Goal: Transaction & Acquisition: Purchase product/service

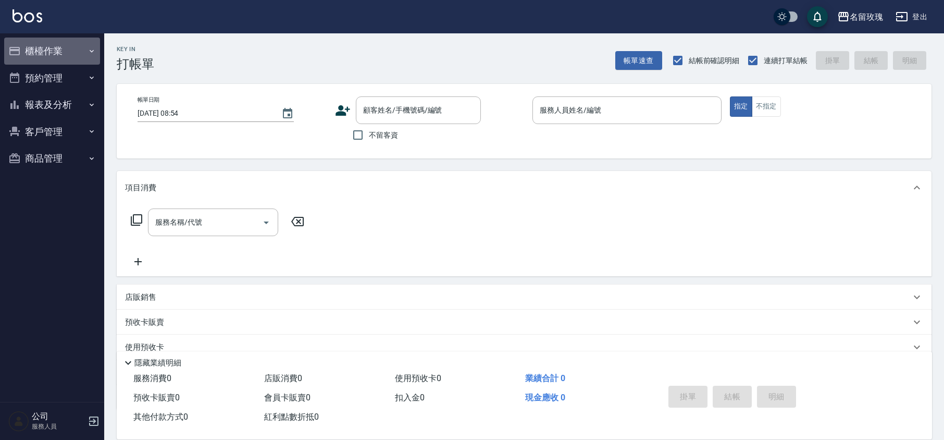
click at [77, 53] on button "櫃檯作業" at bounding box center [52, 51] width 96 height 27
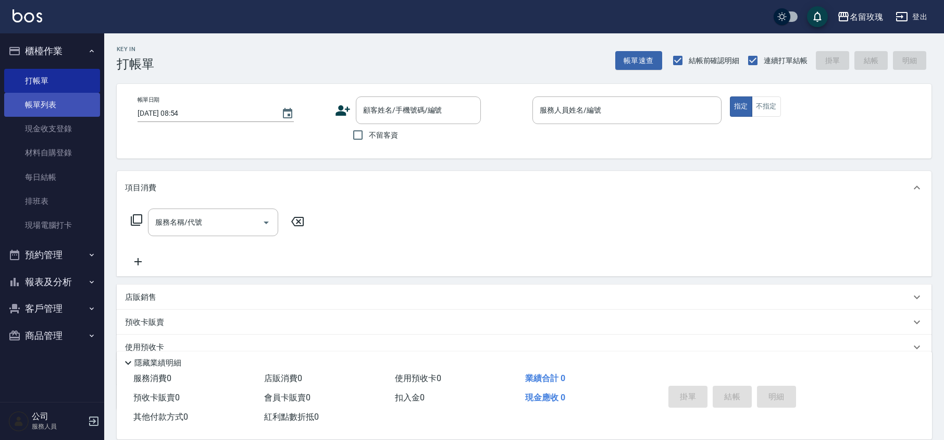
click at [68, 101] on link "帳單列表" at bounding box center [52, 105] width 96 height 24
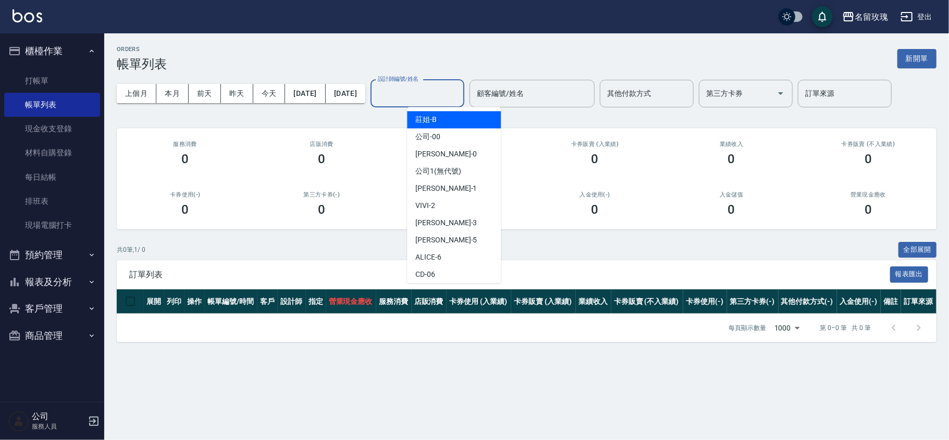
click at [436, 94] on input "設計師編號/姓名" at bounding box center [417, 93] width 84 height 18
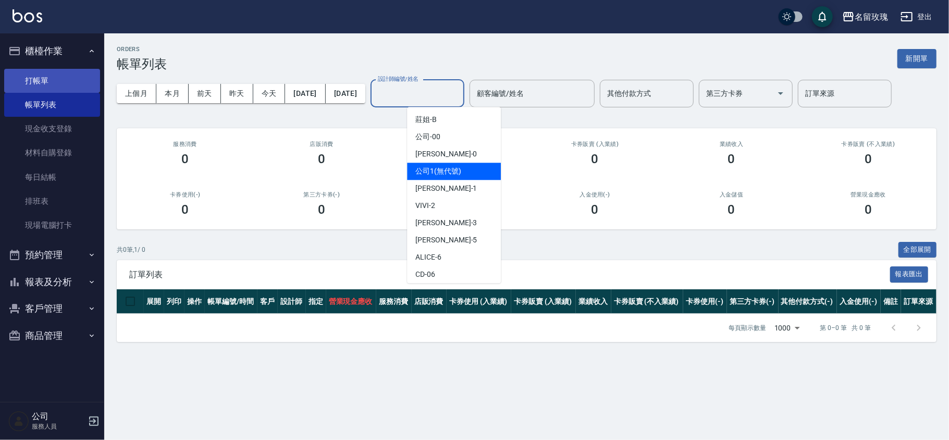
click at [33, 82] on link "打帳單" at bounding box center [52, 81] width 96 height 24
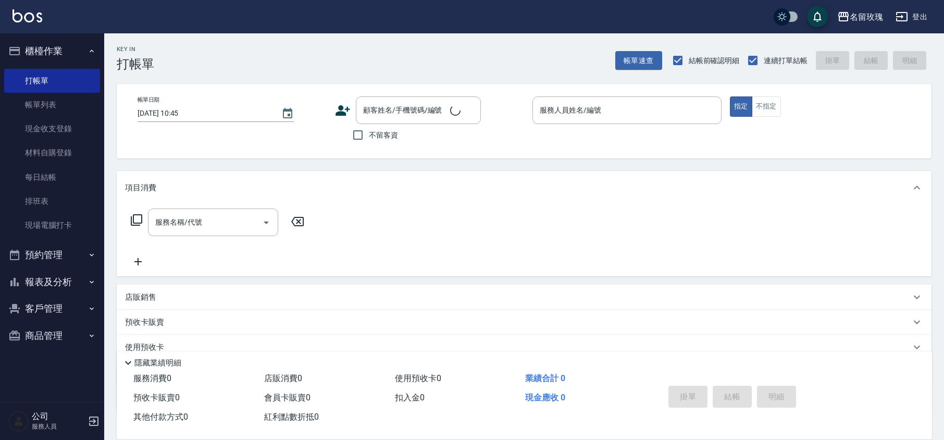
click at [378, 145] on label "不留客資" at bounding box center [372, 135] width 51 height 22
click at [369, 145] on input "不留客資" at bounding box center [358, 135] width 22 height 22
checkbox input "true"
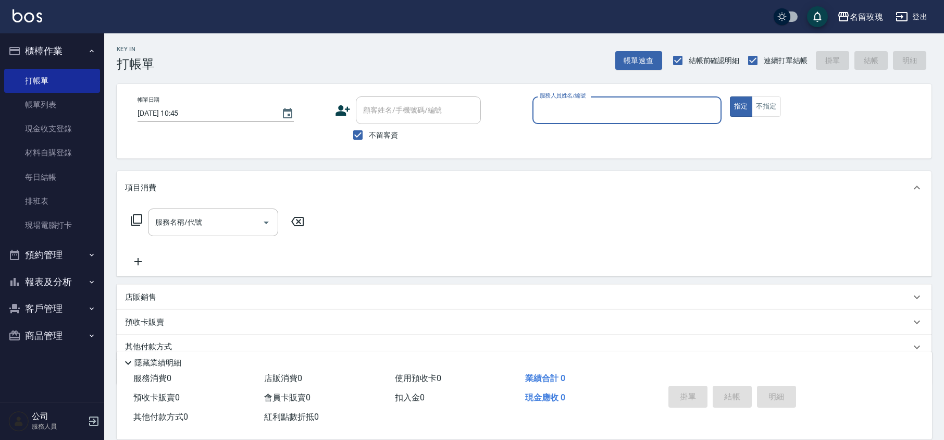
click at [576, 116] on input "服務人員姓名/編號" at bounding box center [627, 110] width 180 height 18
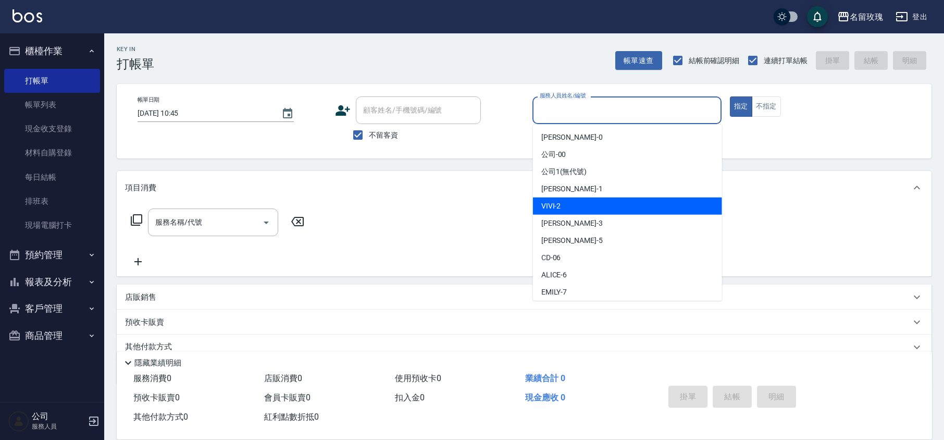
click at [573, 203] on div "VIVI -2" at bounding box center [627, 205] width 189 height 17
type input "VIVI-2"
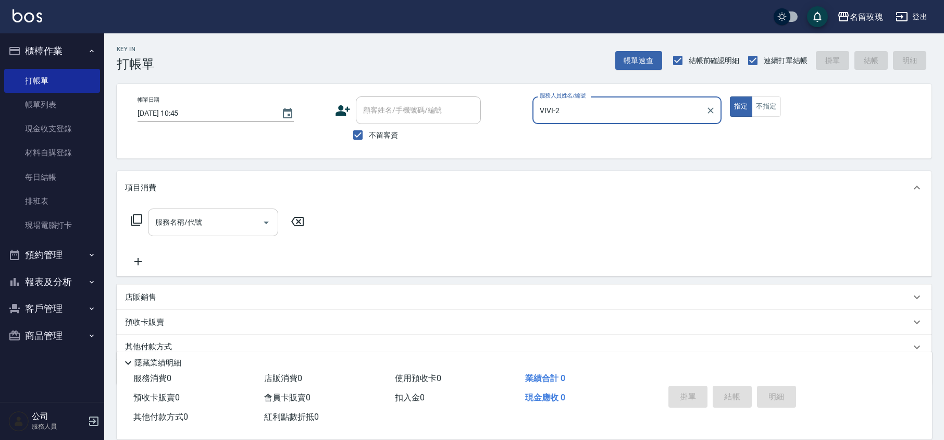
click at [182, 226] on div "服務名稱/代號 服務名稱/代號" at bounding box center [213, 222] width 130 height 28
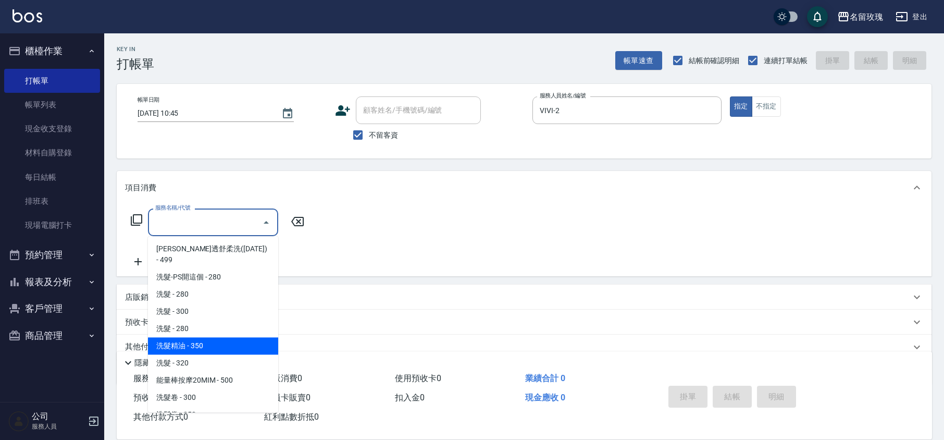
click at [199, 337] on span "洗髮精油 - 350" at bounding box center [213, 345] width 130 height 17
type input "洗髮精油(206)"
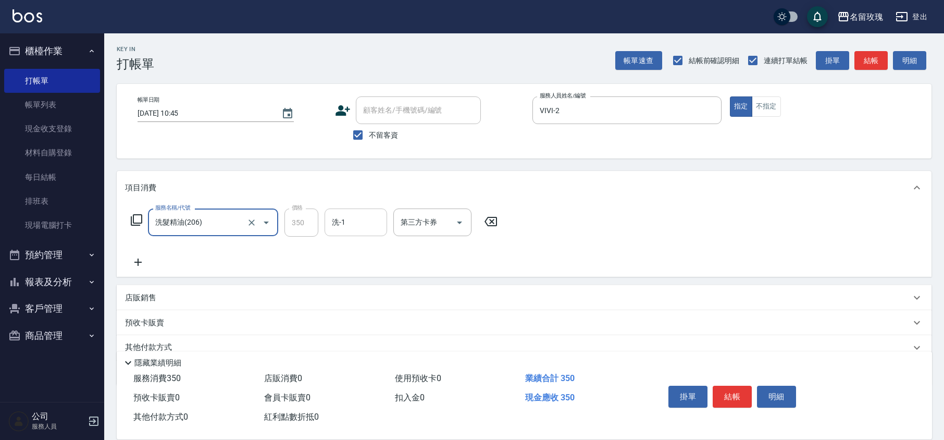
click at [351, 217] on input "洗-1" at bounding box center [355, 222] width 53 height 18
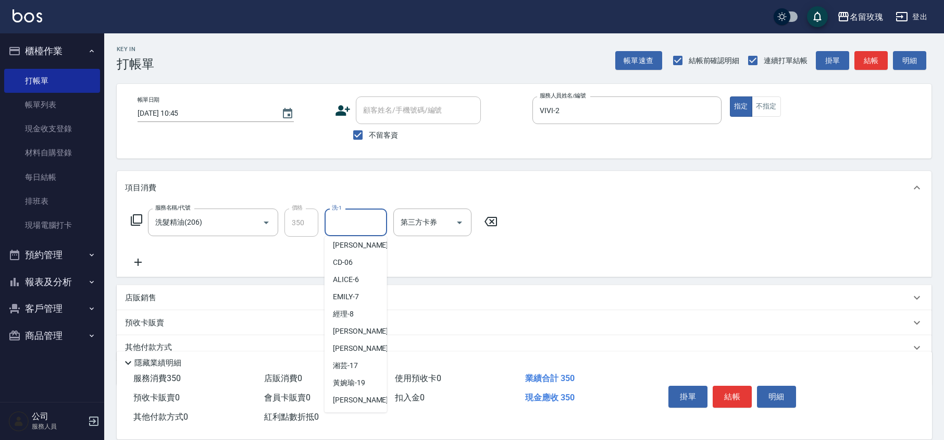
scroll to position [205, 0]
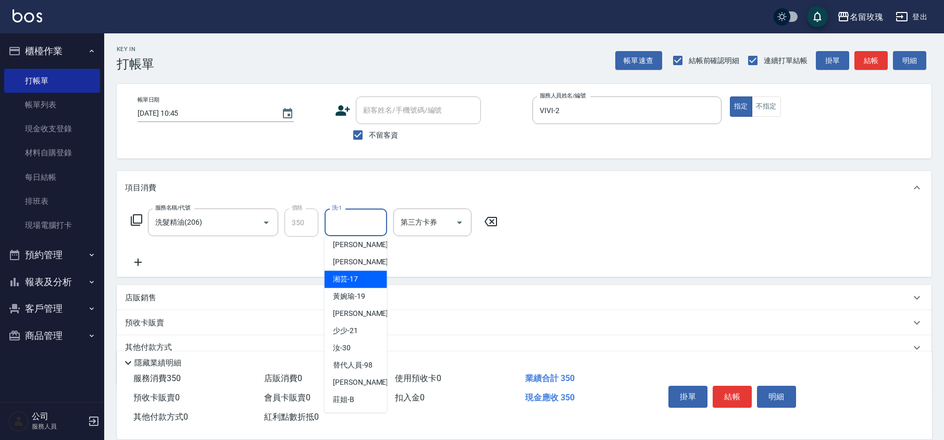
click at [363, 277] on div "湘芸 -17" at bounding box center [356, 278] width 63 height 17
type input "湘芸-17"
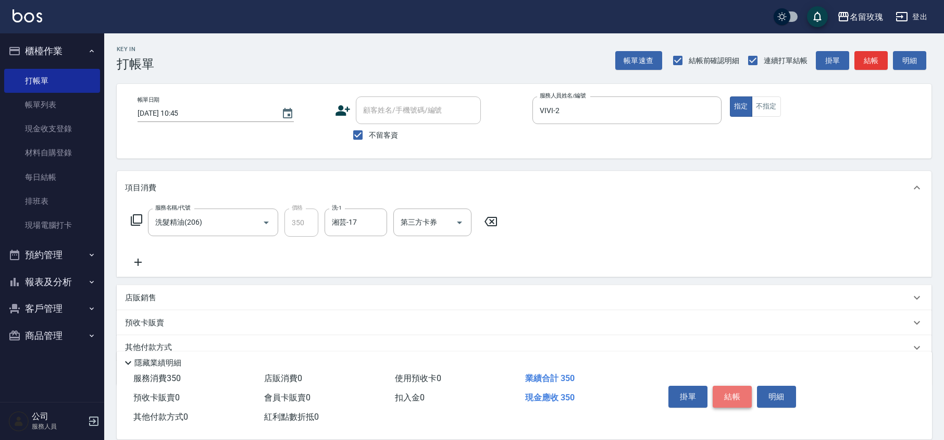
click at [724, 386] on button "結帳" at bounding box center [732, 397] width 39 height 22
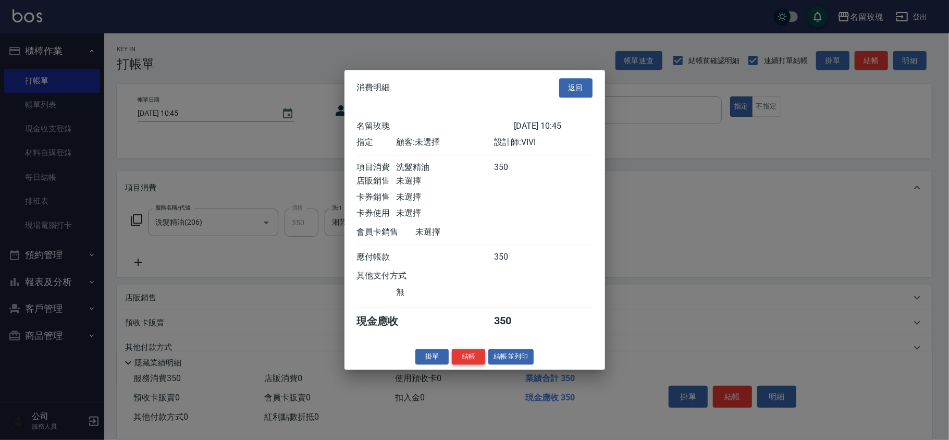
click at [466, 363] on button "結帳" at bounding box center [468, 357] width 33 height 16
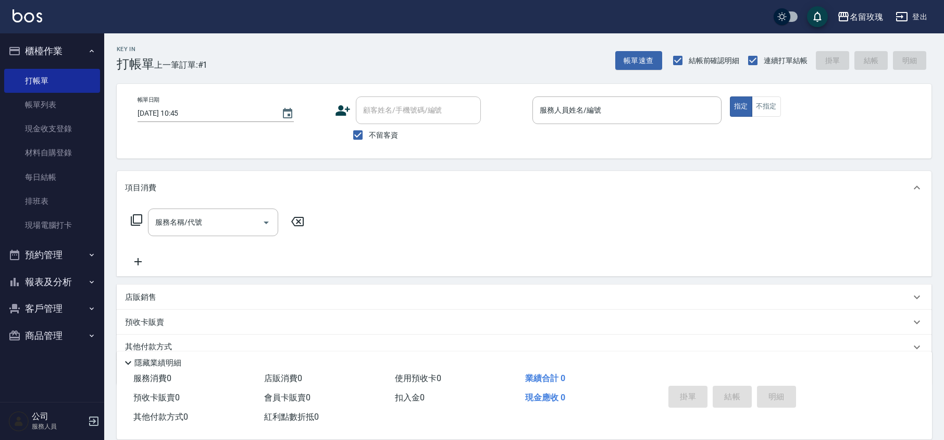
click at [248, 58] on div "Key In 打帳單 上一筆訂單:#1 帳單速查 結帳前確認明細 連續打單結帳 掛單 結帳 明細" at bounding box center [517, 52] width 827 height 38
click at [378, 138] on span "不留客資" at bounding box center [383, 135] width 29 height 11
click at [369, 138] on input "不留客資" at bounding box center [358, 135] width 22 height 22
checkbox input "false"
click at [340, 61] on div "Key In 打帳單 上一筆訂單:#1 帳單速查 結帳前確認明細 連續打單結帳 掛單 結帳 明細" at bounding box center [517, 52] width 827 height 38
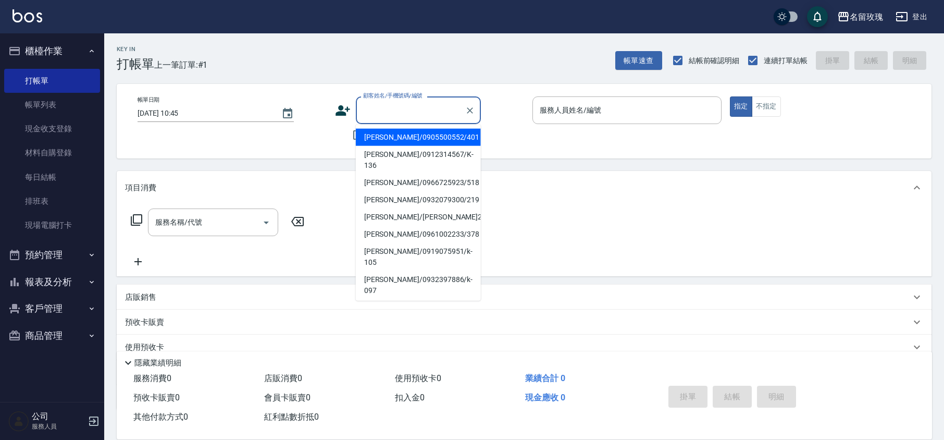
click at [391, 111] on input "顧客姓名/手機號碼/編號" at bounding box center [411, 110] width 100 height 18
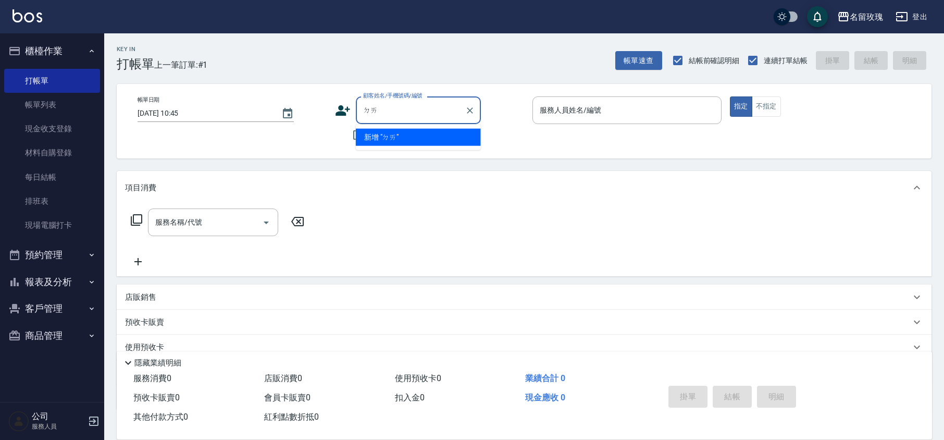
type input "帶"
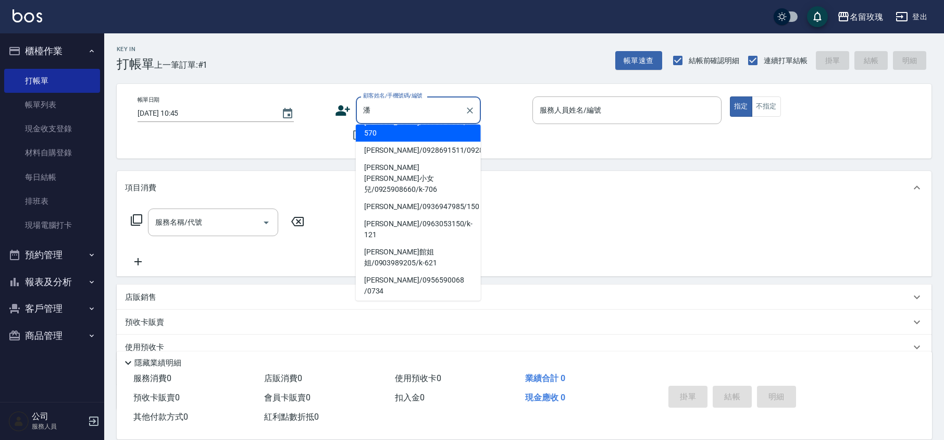
scroll to position [208, 0]
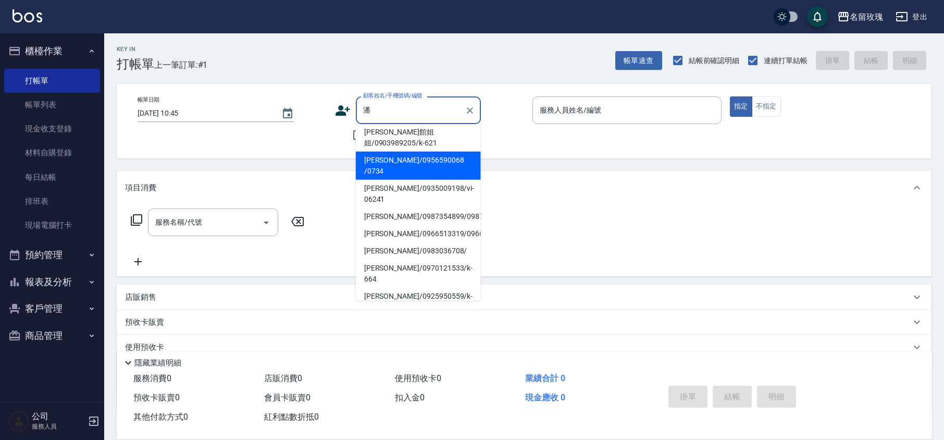
click at [415, 152] on li "[PERSON_NAME]/0956590068 /0734" at bounding box center [418, 166] width 125 height 28
type input "[PERSON_NAME]/0956590068 /0734"
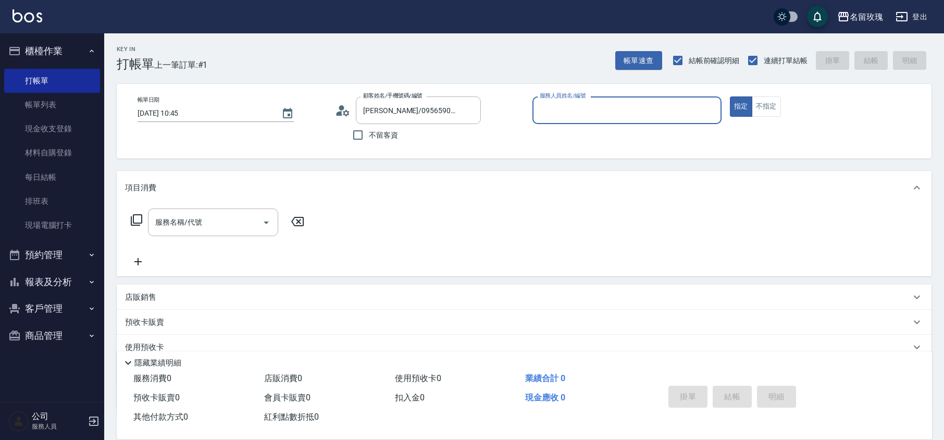
type input "KELLY-5"
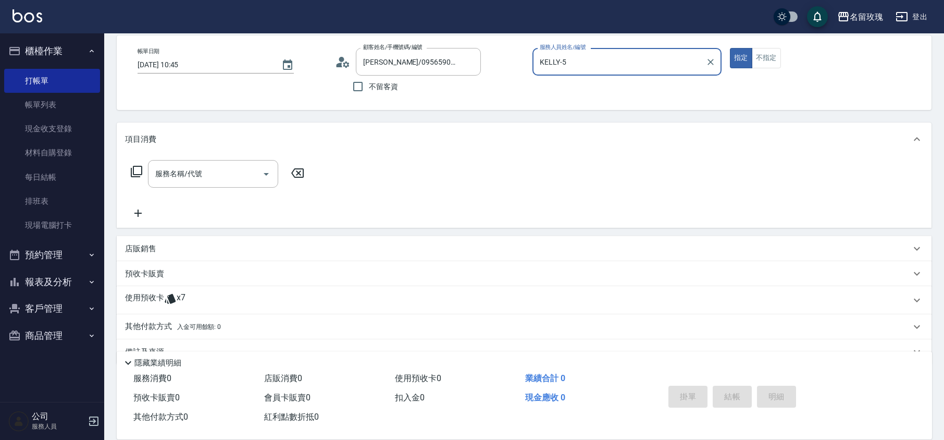
scroll to position [71, 0]
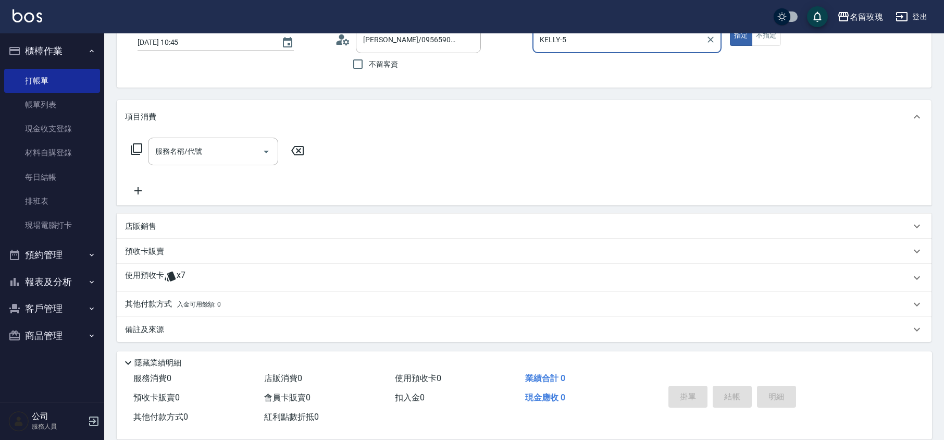
click at [191, 259] on div "預收卡販賣" at bounding box center [524, 251] width 815 height 25
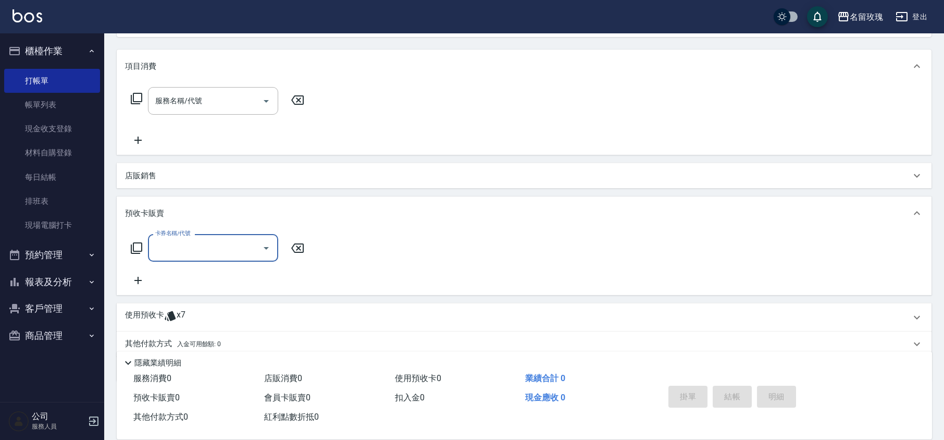
scroll to position [161, 0]
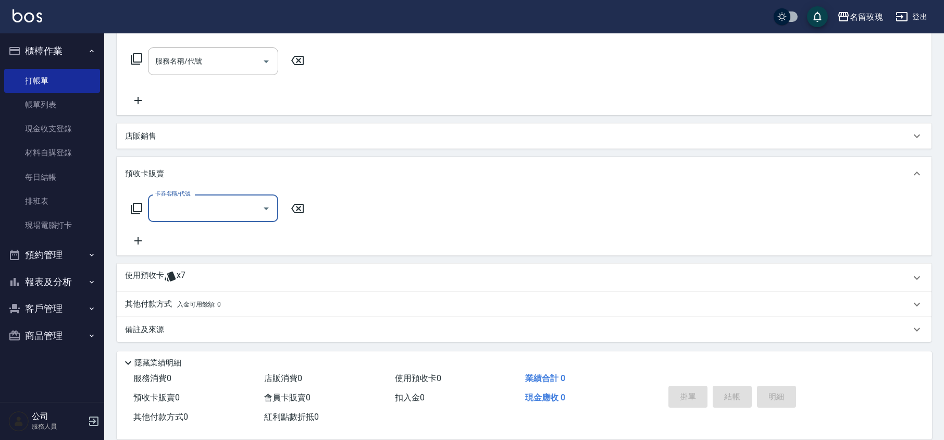
click at [194, 276] on div "使用預收卡 x7" at bounding box center [518, 278] width 786 height 16
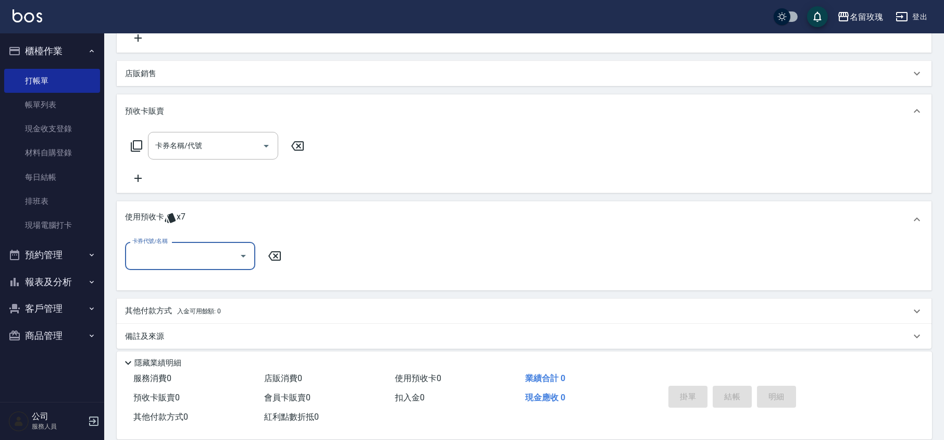
scroll to position [0, 0]
click at [200, 265] on div "卡券代號/名稱" at bounding box center [190, 254] width 130 height 28
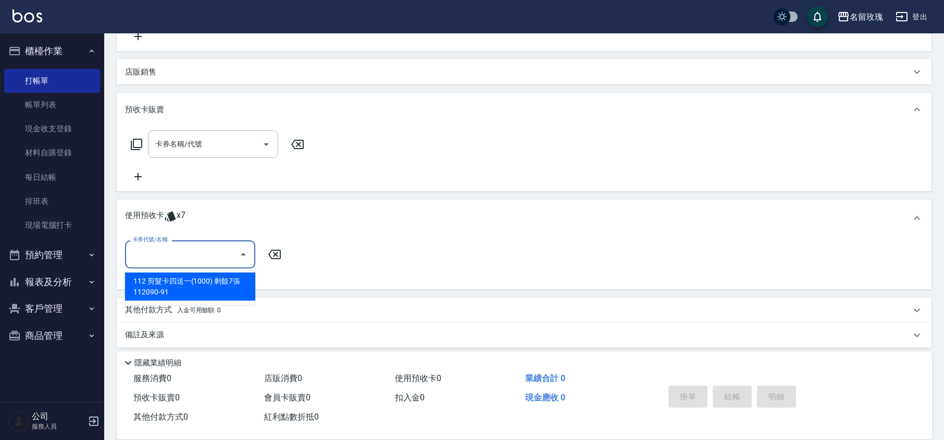
click at [189, 280] on div "112 剪髮卡四送一(1000) 剩餘7張 112090-91" at bounding box center [190, 287] width 130 height 28
type input "112 剪髮卡四送一[PHONE_NUMBER]"
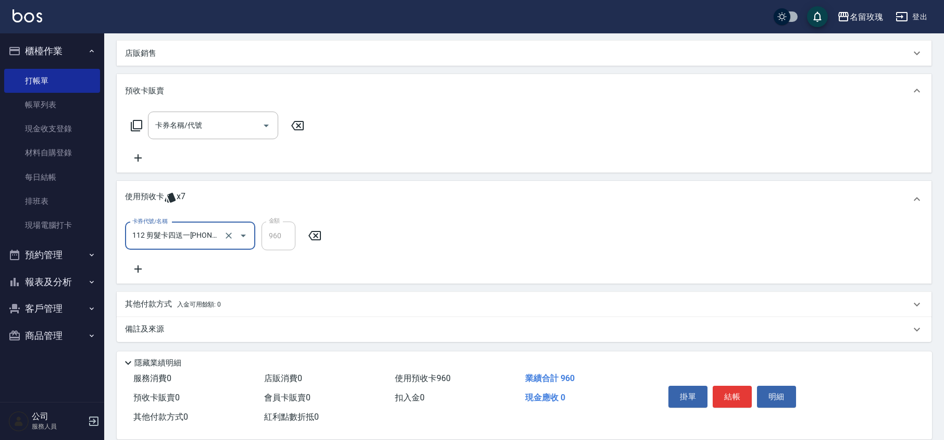
click at [145, 331] on p "備註及來源" at bounding box center [144, 329] width 39 height 11
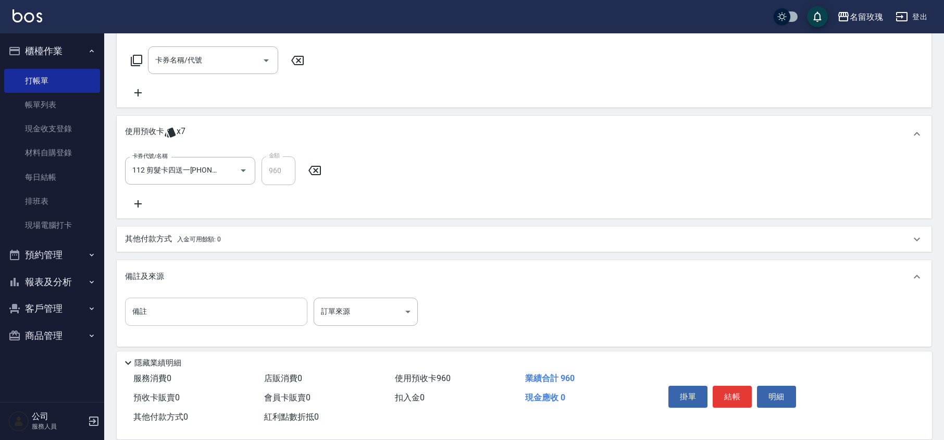
scroll to position [311, 0]
click at [160, 311] on input "備註" at bounding box center [216, 310] width 182 height 28
type input "玳[PERSON_NAME]兒子"
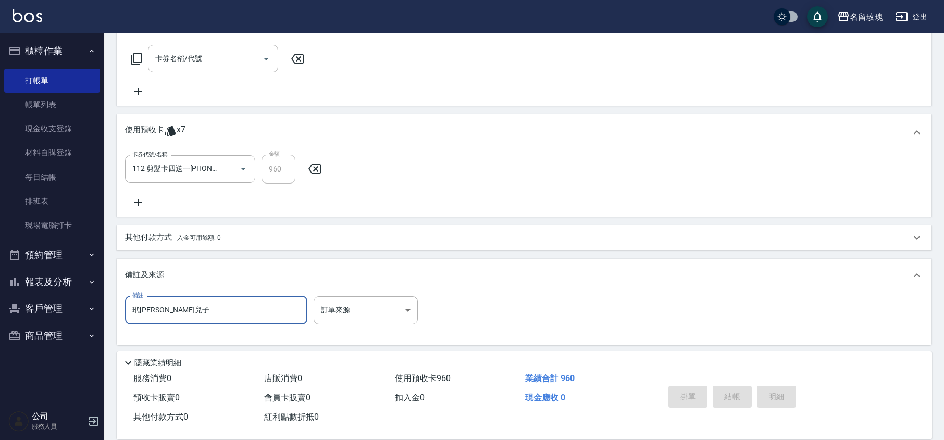
type input "[DATE] 11:11"
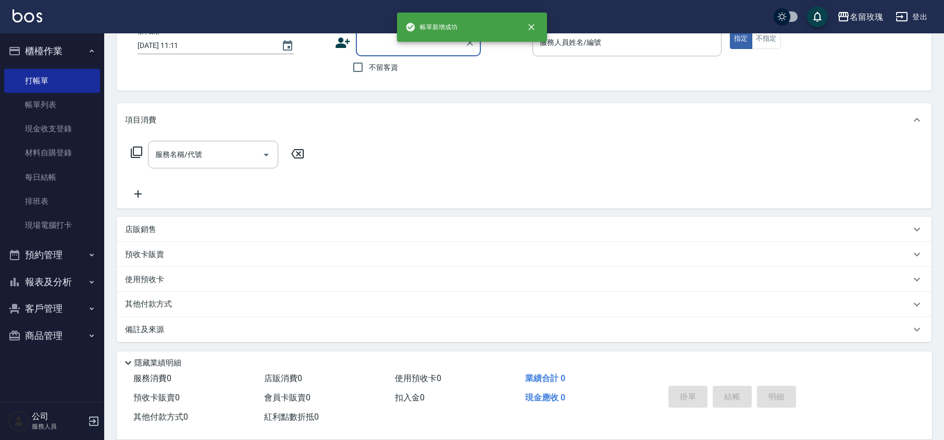
scroll to position [0, 0]
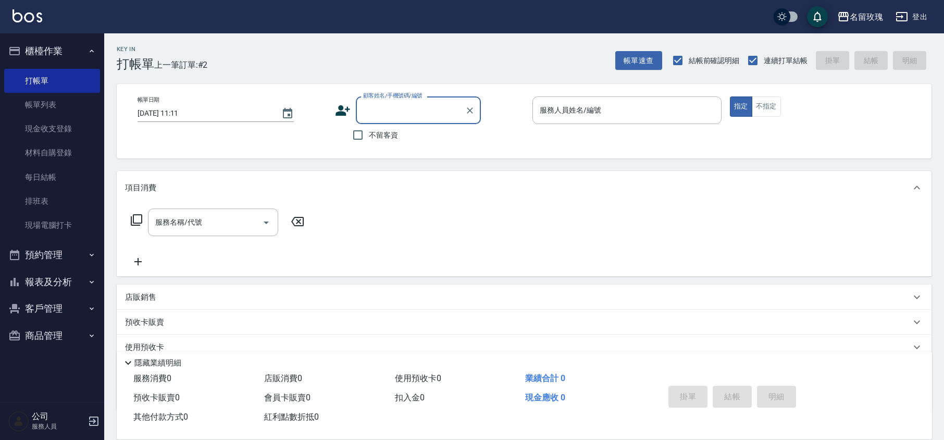
click at [375, 115] on input "顧客姓名/手機號碼/編號" at bounding box center [411, 110] width 100 height 18
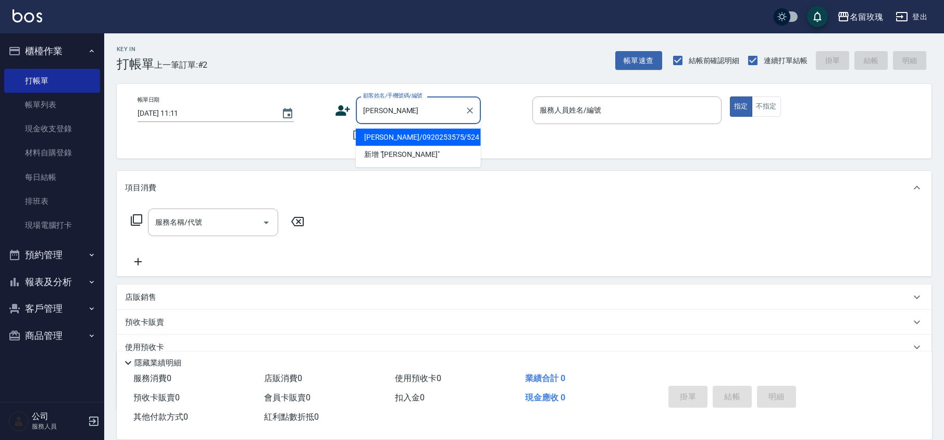
click at [423, 140] on li "[PERSON_NAME]/0920253575/524" at bounding box center [418, 137] width 125 height 17
type input "[PERSON_NAME]/0920253575/524"
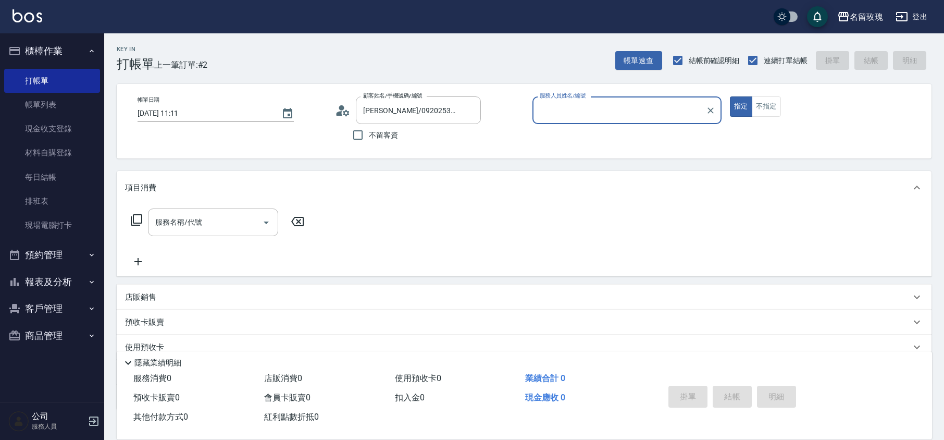
type input "VIVI-2"
click at [342, 103] on icon at bounding box center [343, 111] width 16 height 16
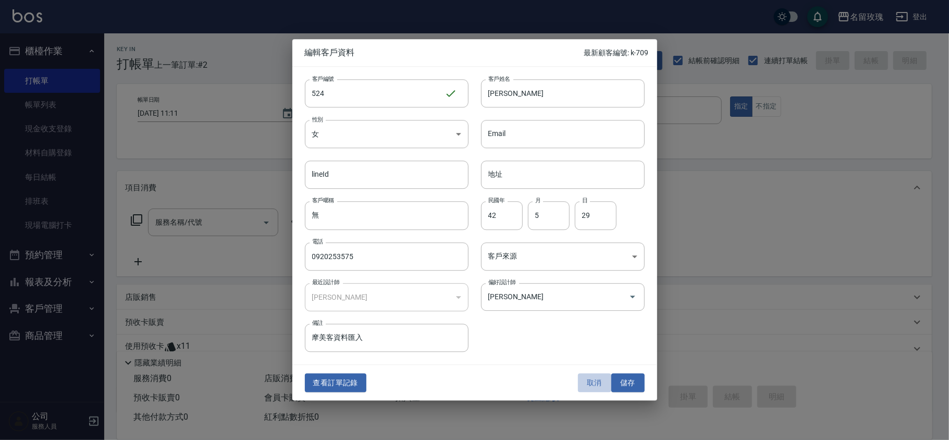
click at [590, 383] on button "取消" at bounding box center [594, 382] width 33 height 19
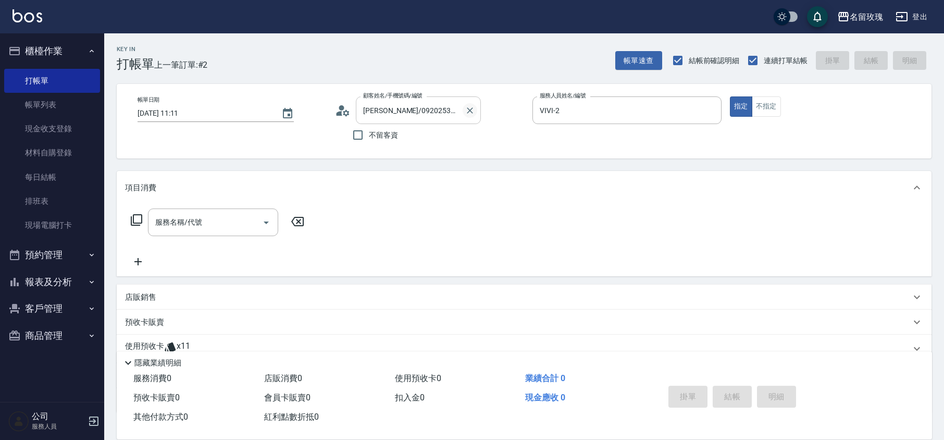
click at [467, 112] on icon "Clear" at bounding box center [470, 110] width 10 height 10
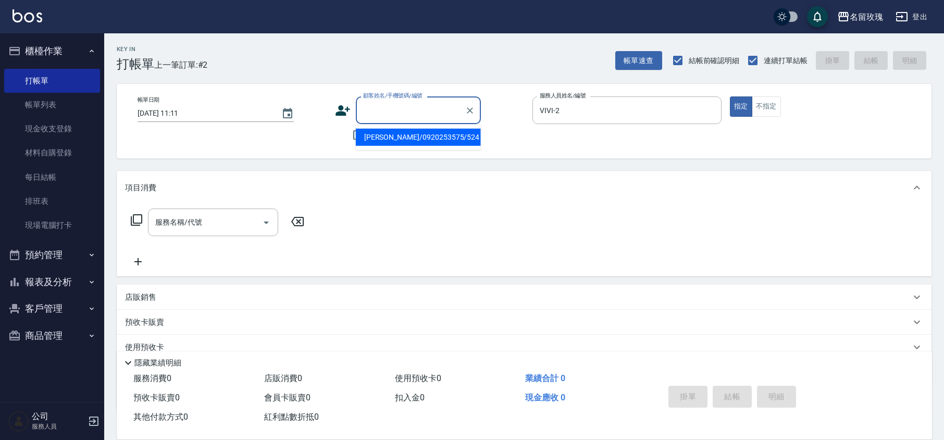
click at [419, 107] on input "顧客姓名/手機號碼/編號" at bounding box center [411, 110] width 100 height 18
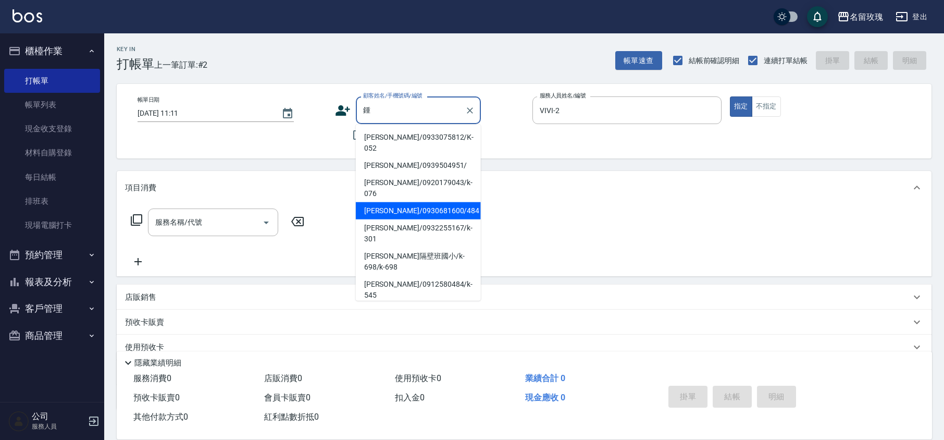
click at [420, 202] on li "[PERSON_NAME]/0930681600/484" at bounding box center [418, 210] width 125 height 17
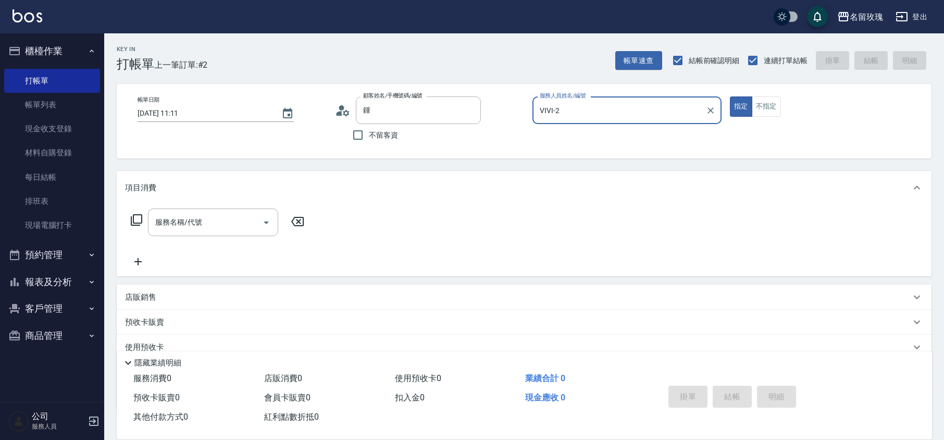
type input "[PERSON_NAME]/0930681600/484"
click at [475, 107] on button "Clear" at bounding box center [470, 110] width 15 height 15
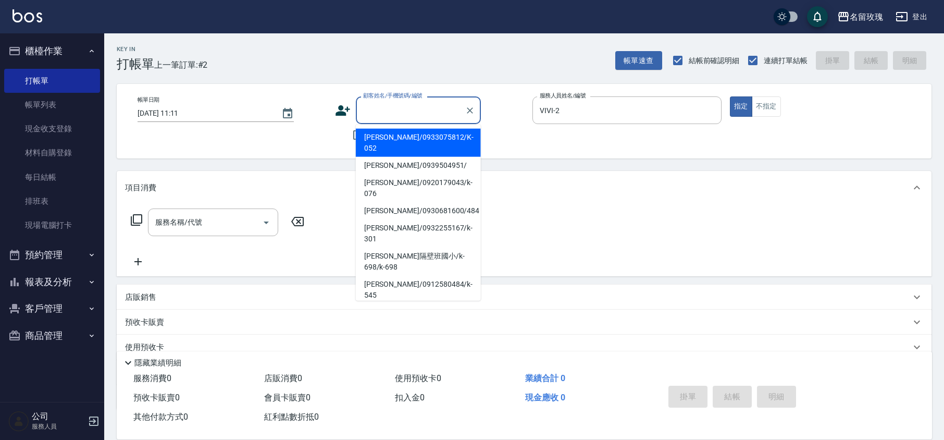
click at [442, 113] on input "顧客姓名/手機號碼/編號" at bounding box center [411, 110] width 100 height 18
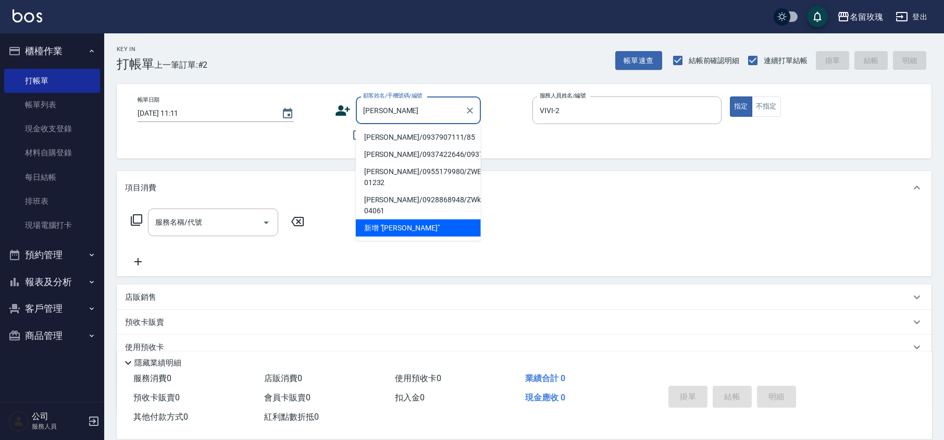
click at [418, 137] on li "[PERSON_NAME]/0937907111/85" at bounding box center [418, 137] width 125 height 17
type input "[PERSON_NAME]/0937907111/85"
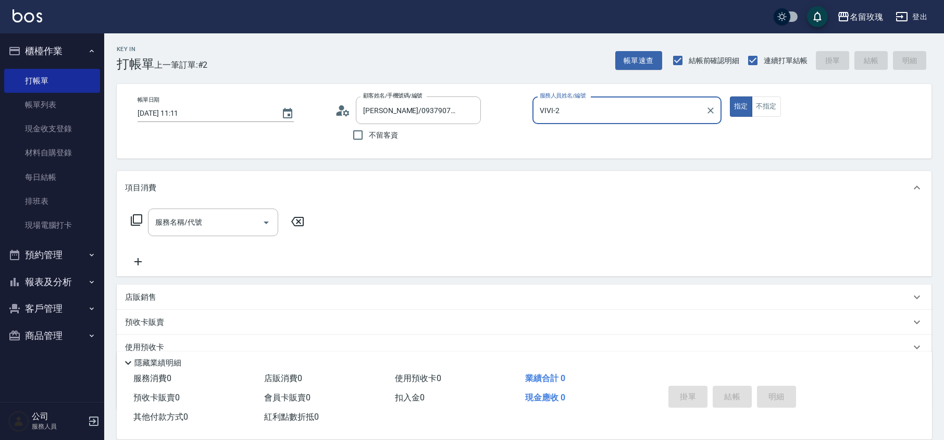
type input "KELLY-5"
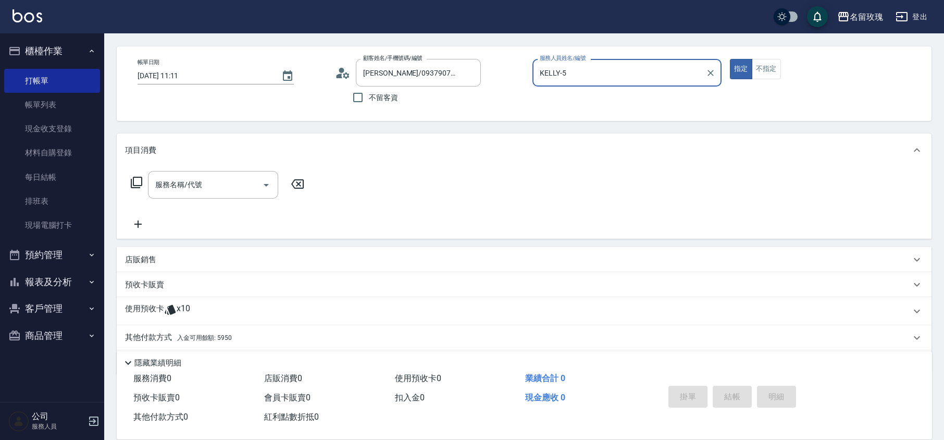
scroll to position [71, 0]
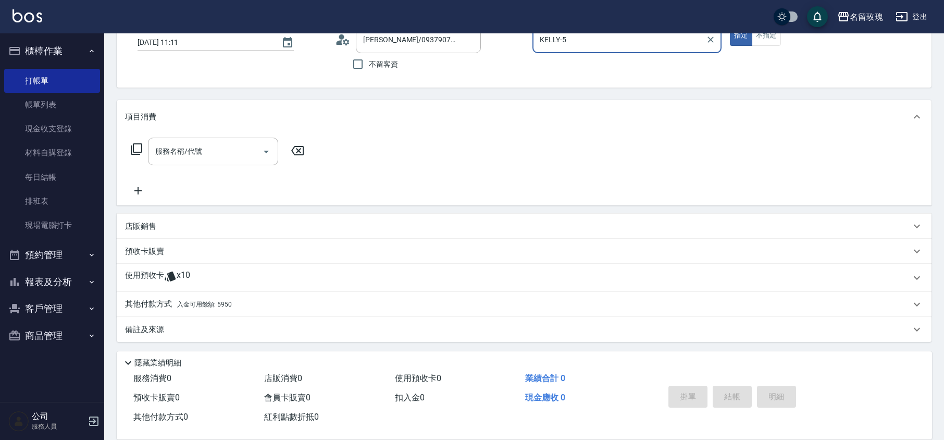
click at [182, 276] on span "x10" at bounding box center [184, 278] width 14 height 16
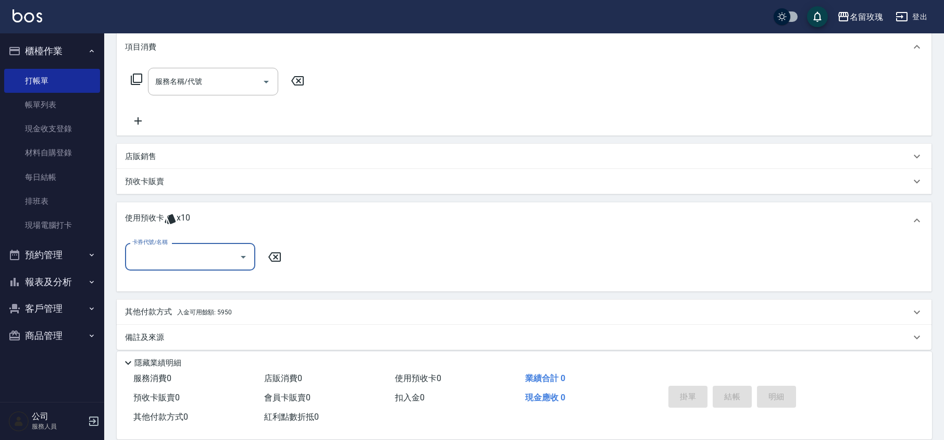
scroll to position [147, 0]
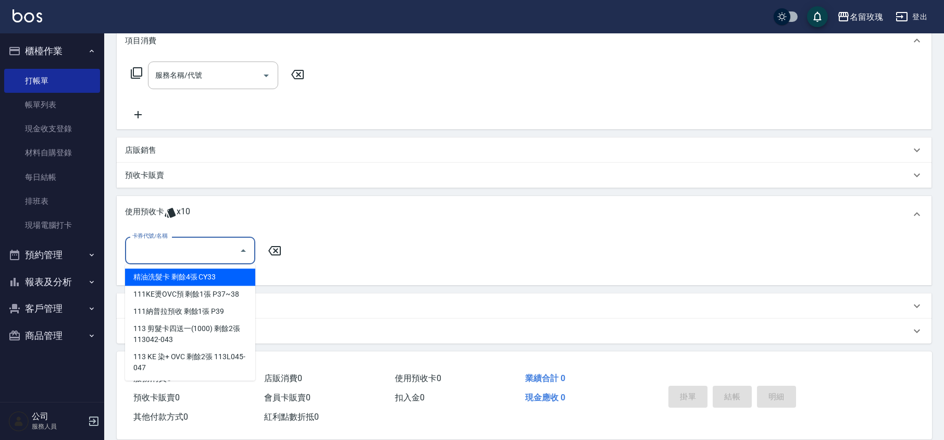
click at [234, 253] on input "卡券代號/名稱" at bounding box center [182, 250] width 105 height 18
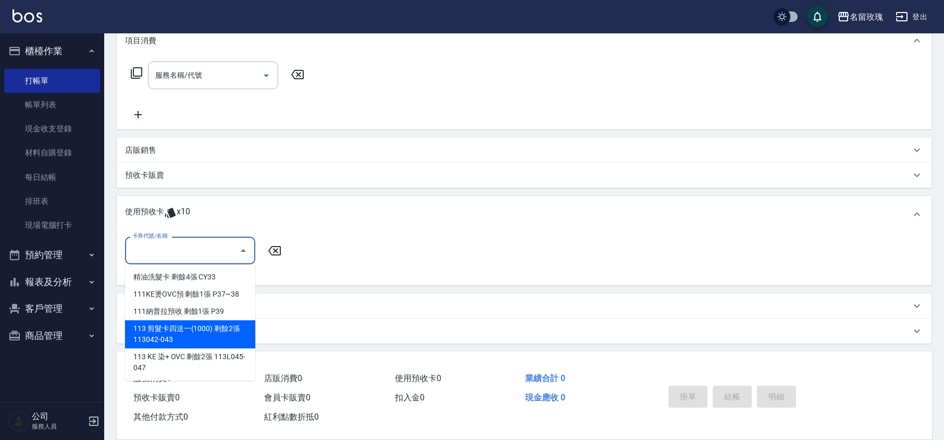
click at [196, 329] on div "113 剪髮卡四送一(1000) 剩餘2張 113042-043" at bounding box center [190, 334] width 130 height 28
type input "113 剪髮卡四送一[PHONE_NUMBER]"
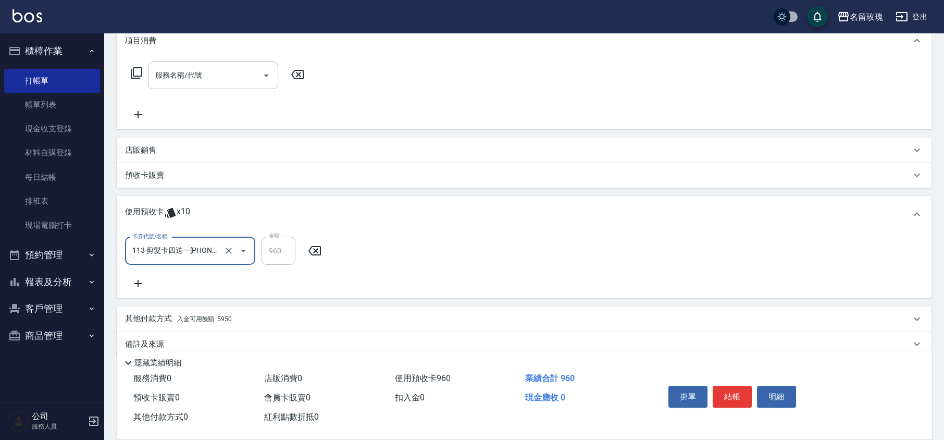
click at [233, 272] on div "卡券代號/名稱 113 剪髮卡四送一[PHONE_NUMBER] 卡券代號/名稱 金額 960 金額" at bounding box center [524, 263] width 798 height 53
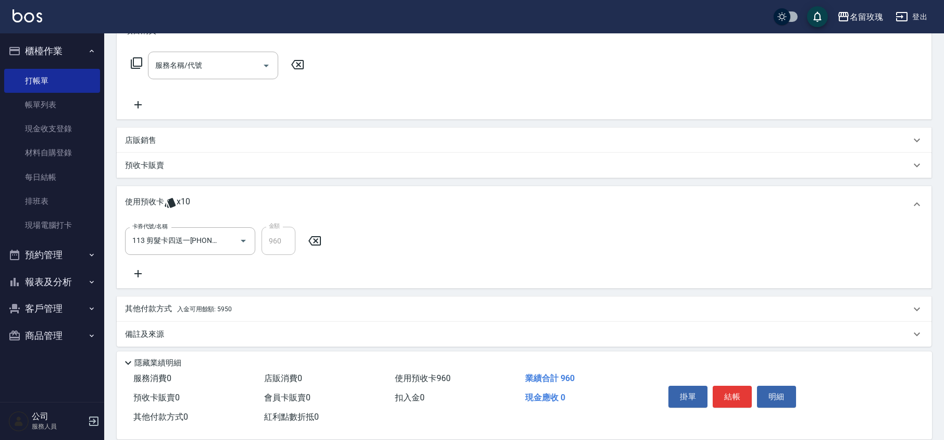
scroll to position [162, 0]
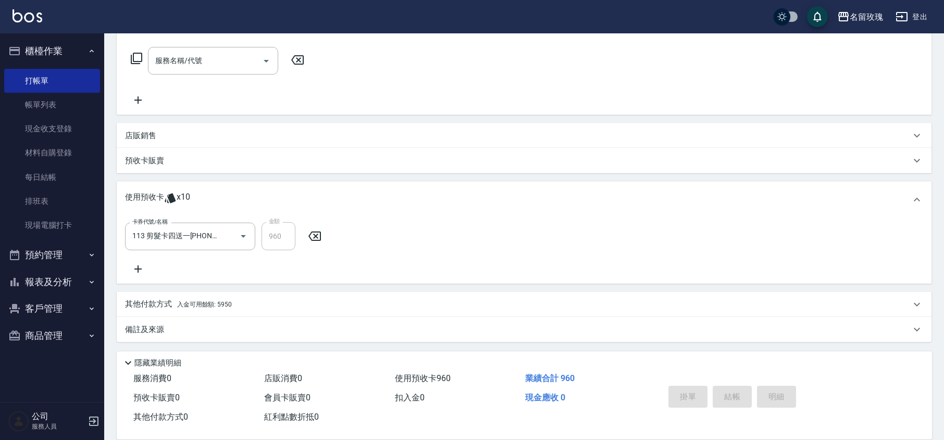
type input "[DATE] 11:58"
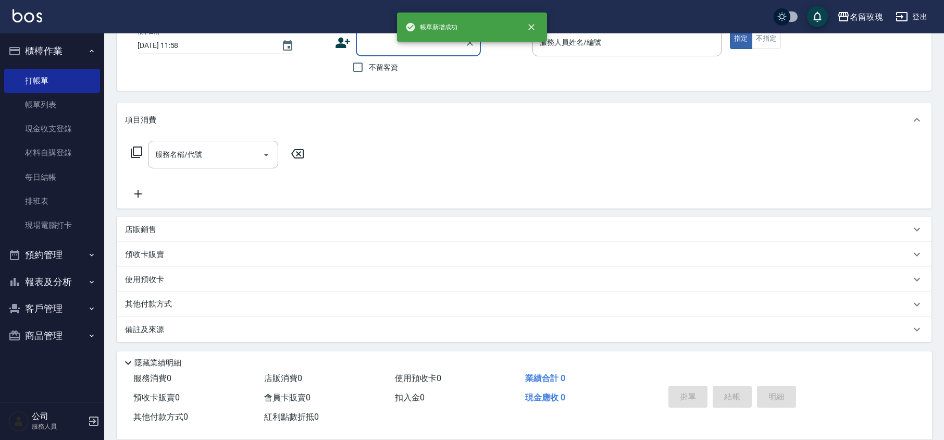
scroll to position [0, 0]
